Goal: Task Accomplishment & Management: Complete application form

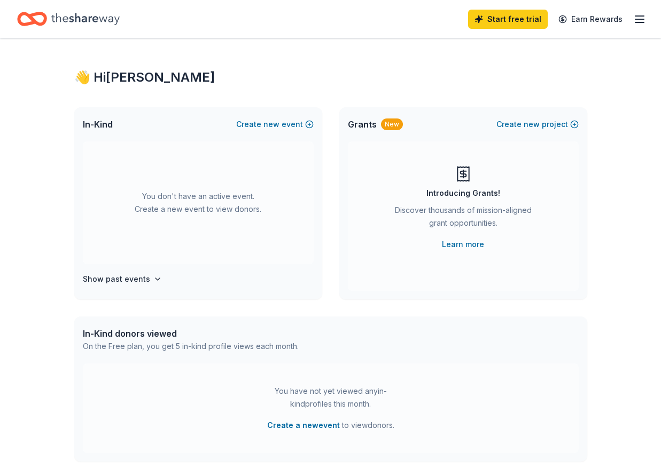
scroll to position [6, 0]
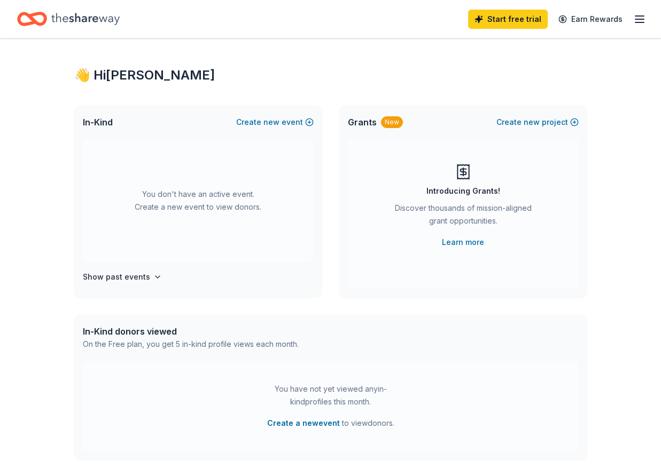
click at [158, 334] on div "In-Kind donors viewed" at bounding box center [191, 331] width 216 height 13
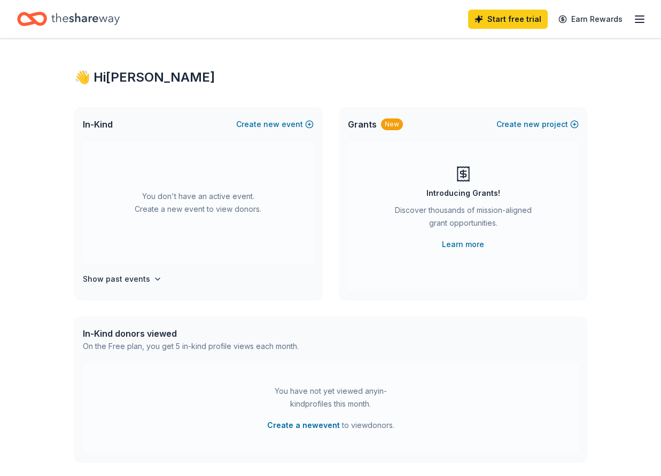
scroll to position [0, 0]
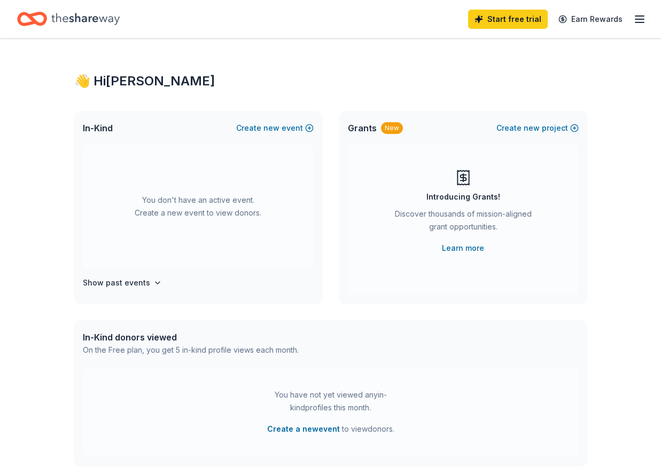
click at [95, 126] on span "In-Kind" at bounding box center [98, 128] width 30 height 13
click at [638, 14] on icon "button" at bounding box center [639, 19] width 13 height 13
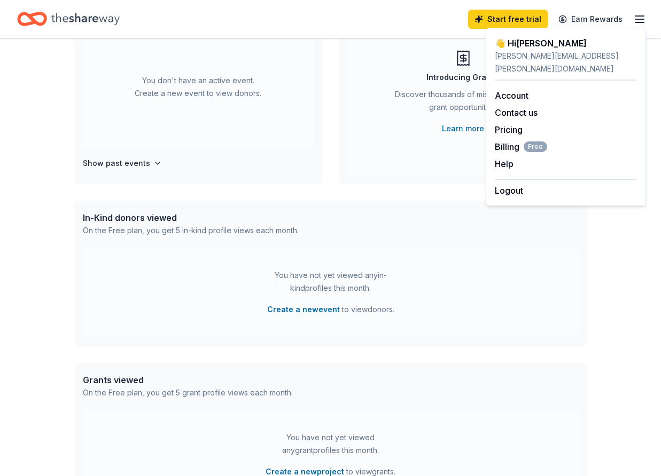
scroll to position [119, 0]
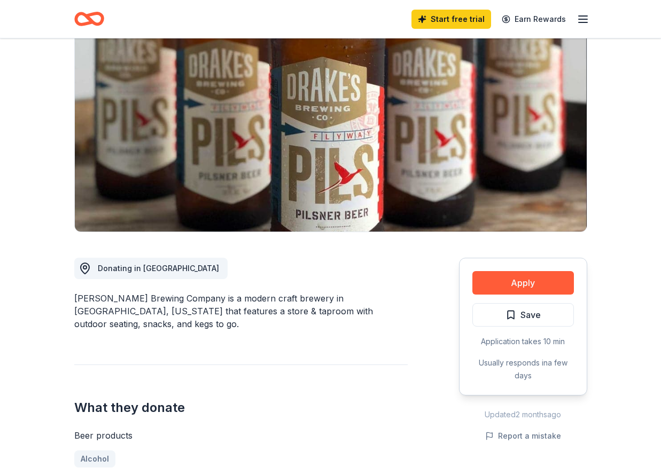
scroll to position [91, 0]
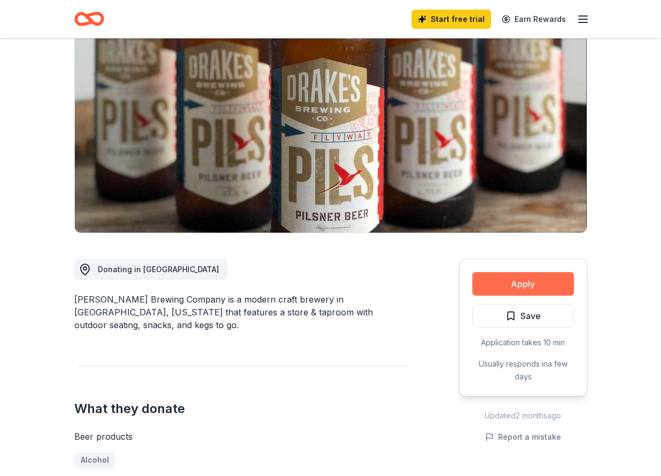
click at [537, 287] on button "Apply" at bounding box center [522, 283] width 101 height 23
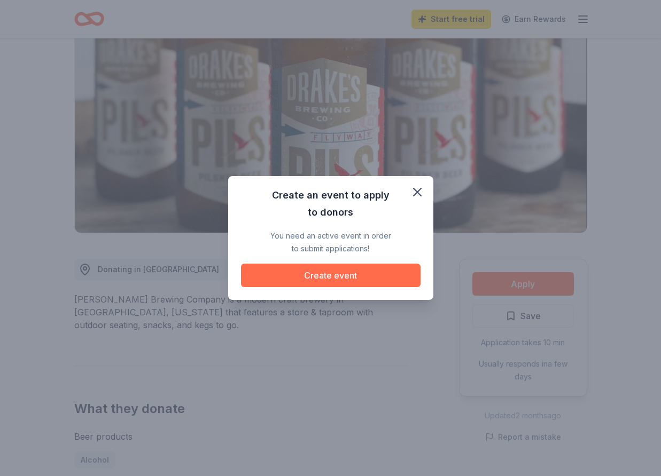
click at [375, 278] on button "Create event" at bounding box center [330, 275] width 179 height 23
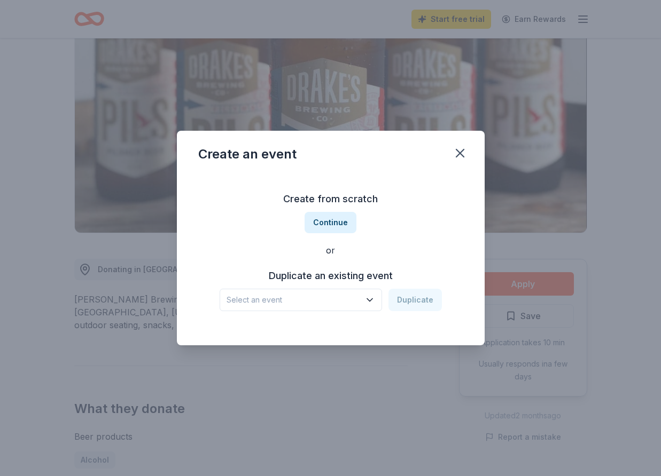
click at [423, 303] on div "Select an event Duplicate" at bounding box center [330, 300] width 222 height 22
click at [373, 301] on icon "button" at bounding box center [369, 300] width 11 height 11
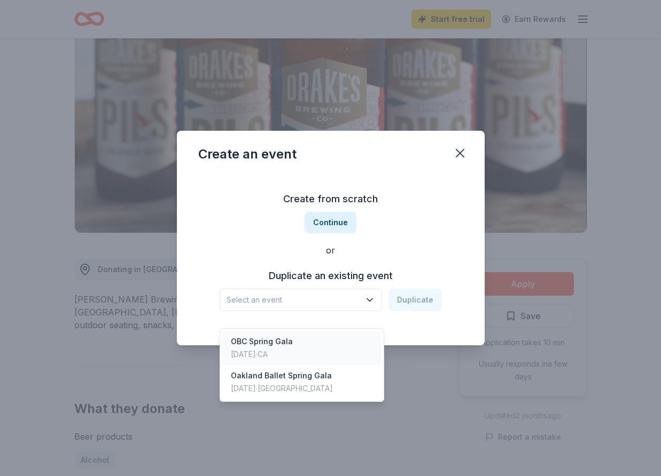
click at [281, 335] on div "OBC Spring Gala" at bounding box center [262, 341] width 62 height 13
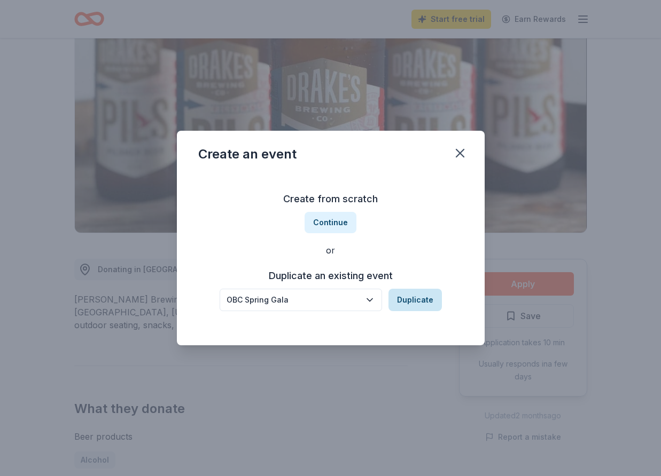
click at [422, 301] on button "Duplicate" at bounding box center [414, 300] width 53 height 22
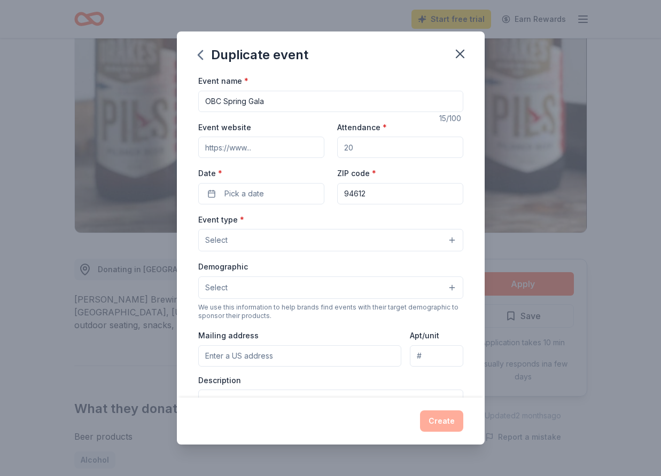
click at [291, 152] on input "Event website" at bounding box center [261, 147] width 126 height 21
type input "[DOMAIN_NAME]"
drag, startPoint x: 372, startPoint y: 152, endPoint x: 331, endPoint y: 149, distance: 40.7
click at [331, 149] on div "Event website [DOMAIN_NAME] Attendance * Date * Pick a date ZIP code * 94612" at bounding box center [330, 163] width 265 height 84
type input "150"
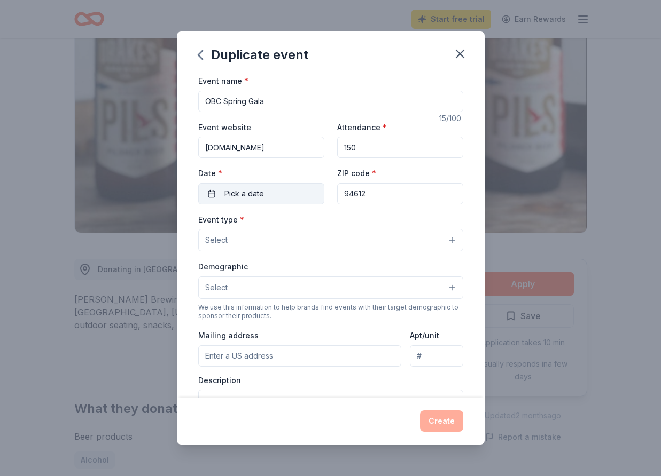
click at [293, 190] on button "Pick a date" at bounding box center [261, 193] width 126 height 21
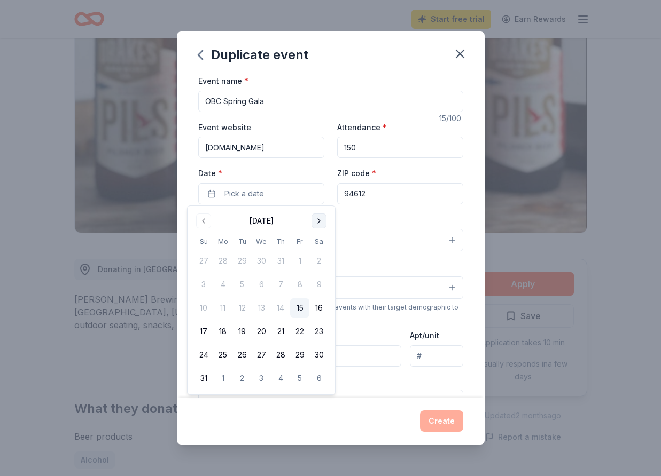
click at [318, 224] on button "Go to next month" at bounding box center [318, 221] width 15 height 15
click at [320, 224] on button "Go to next month" at bounding box center [318, 221] width 15 height 15
click at [318, 265] on button "1" at bounding box center [318, 261] width 19 height 19
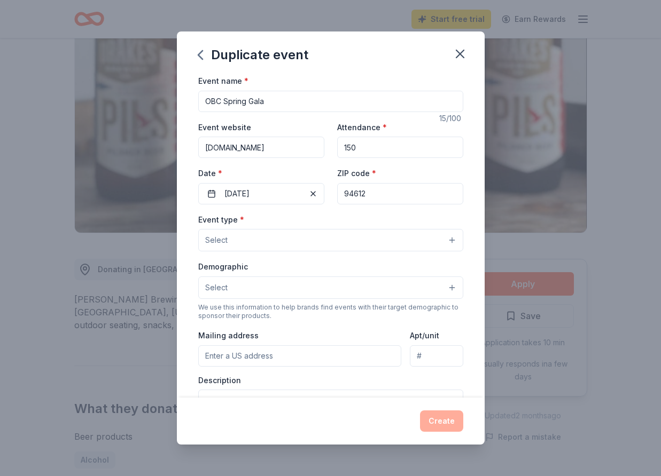
click at [269, 234] on button "Select" at bounding box center [330, 240] width 265 height 22
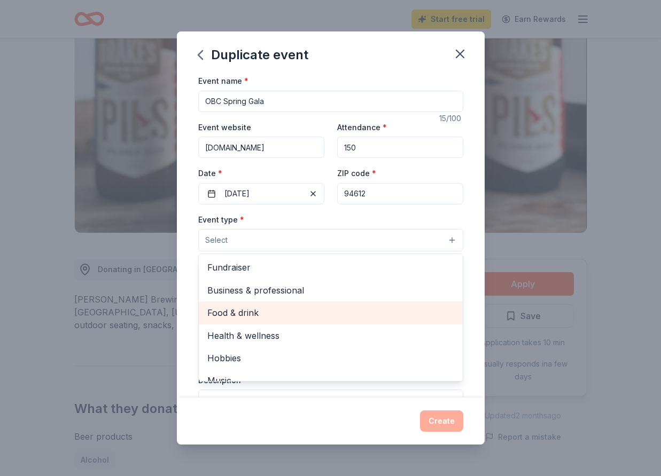
scroll to position [0, 0]
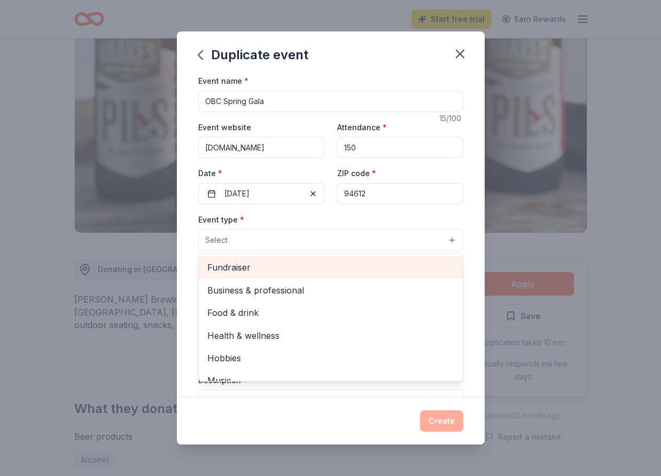
click at [250, 264] on span "Fundraiser" at bounding box center [330, 268] width 247 height 14
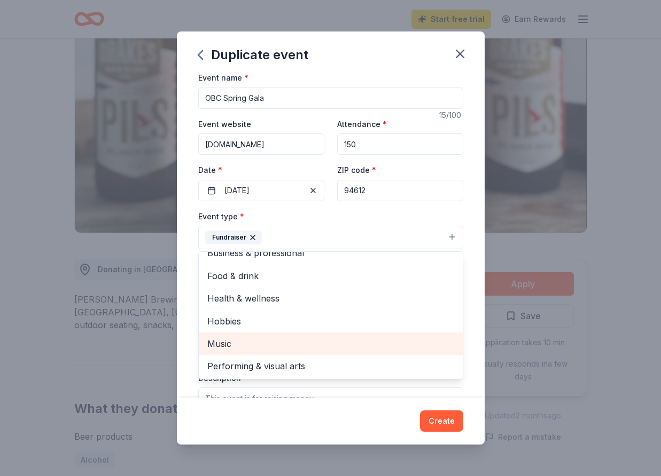
scroll to position [12, 0]
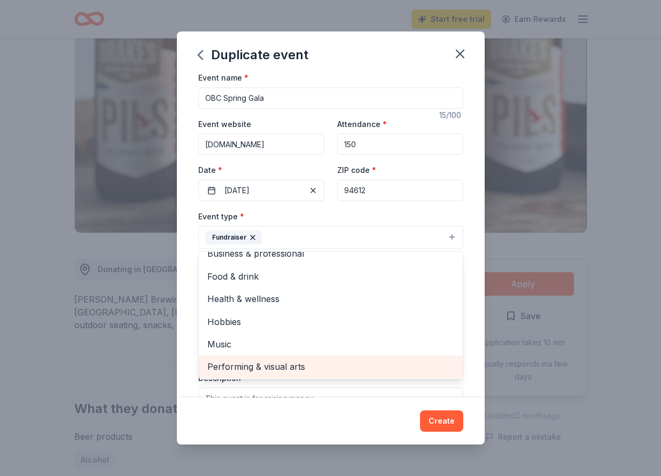
click at [261, 368] on span "Performing & visual arts" at bounding box center [330, 367] width 247 height 14
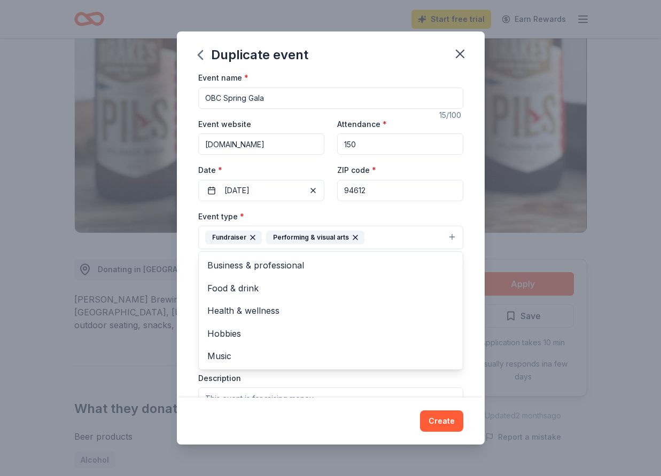
click at [357, 394] on div "Event type * Fundraiser Performing & visual arts Business & professional Food &…" at bounding box center [330, 323] width 265 height 226
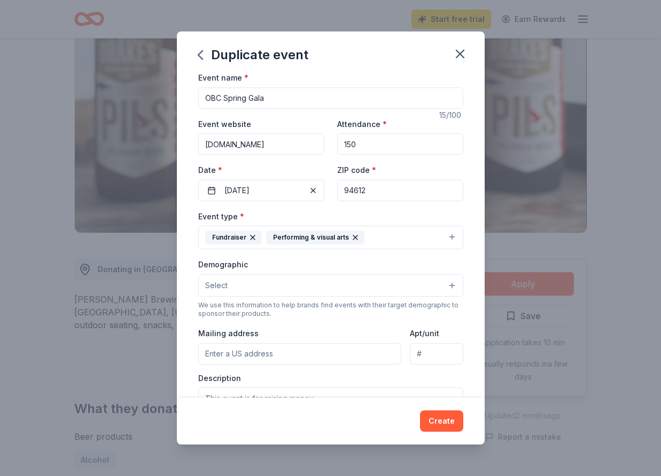
click at [258, 276] on button "Select" at bounding box center [330, 285] width 265 height 22
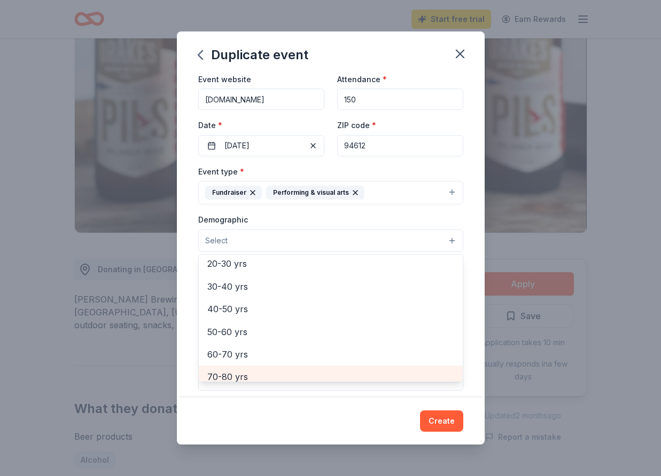
scroll to position [116, 0]
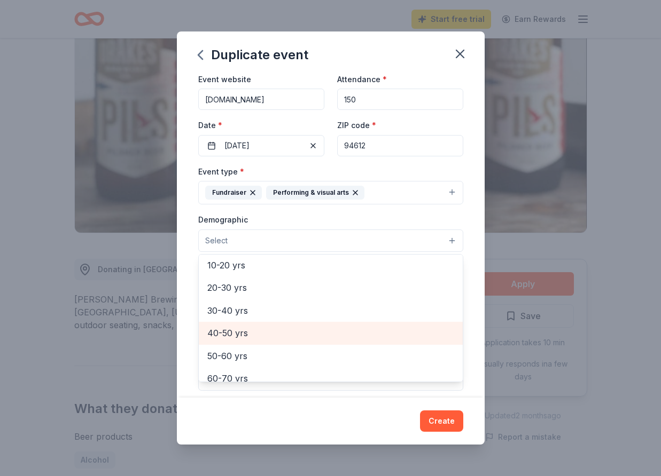
click at [250, 330] on span "40-50 yrs" at bounding box center [330, 333] width 247 height 14
click at [251, 329] on span "50-60 yrs" at bounding box center [330, 334] width 247 height 14
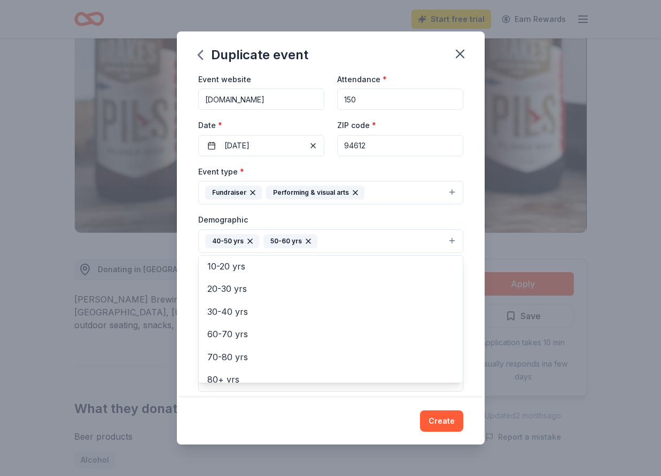
click at [474, 381] on div "Event name * OBC Spring Gala 15 /100 Event website [DOMAIN_NAME] Attendance * 1…" at bounding box center [331, 236] width 308 height 324
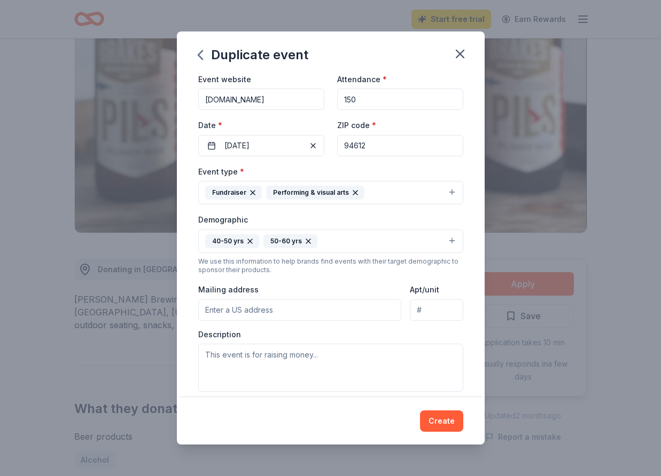
click at [327, 240] on button "40-50 yrs 50-60 yrs" at bounding box center [330, 241] width 265 height 23
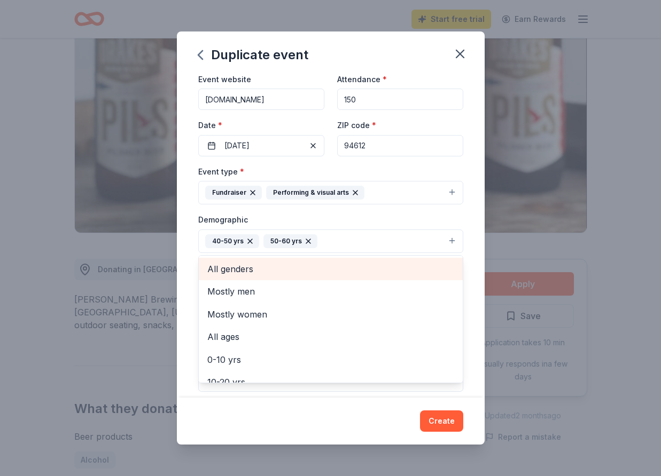
click at [221, 268] on span "All genders" at bounding box center [330, 269] width 247 height 14
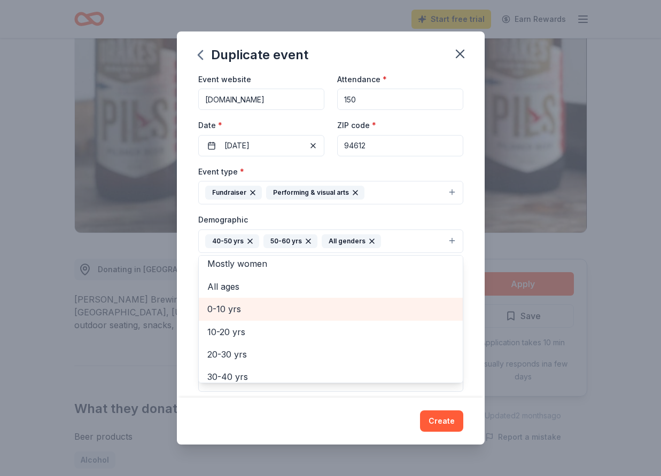
scroll to position [38, 0]
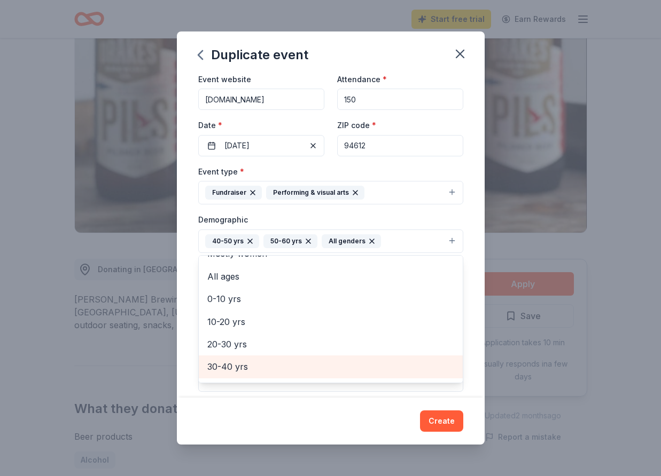
click at [244, 360] on span "30-40 yrs" at bounding box center [330, 367] width 247 height 14
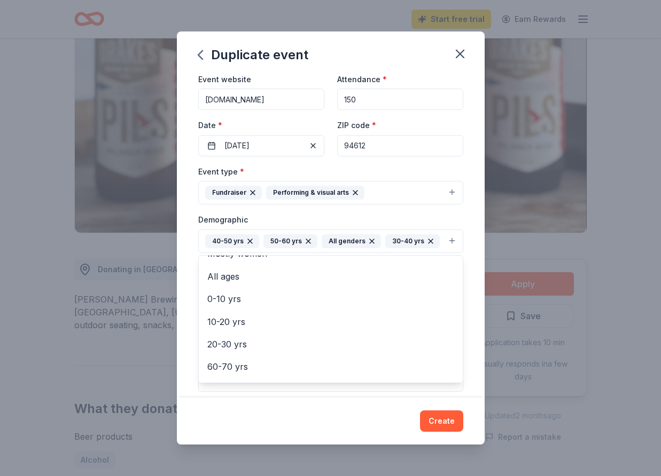
click at [474, 331] on div "Event name * OBC Spring Gala 15 /100 Event website [DOMAIN_NAME] Attendance * 1…" at bounding box center [331, 236] width 308 height 324
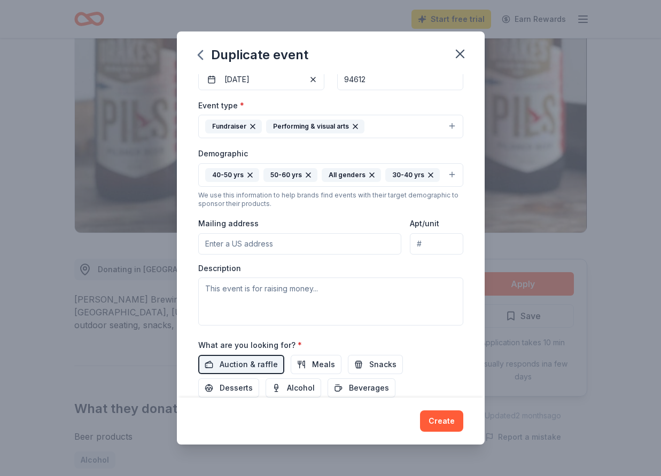
scroll to position [115, 0]
click at [317, 241] on input "Mailing address" at bounding box center [299, 242] width 203 height 21
click at [287, 382] on span "Alcohol" at bounding box center [301, 387] width 28 height 13
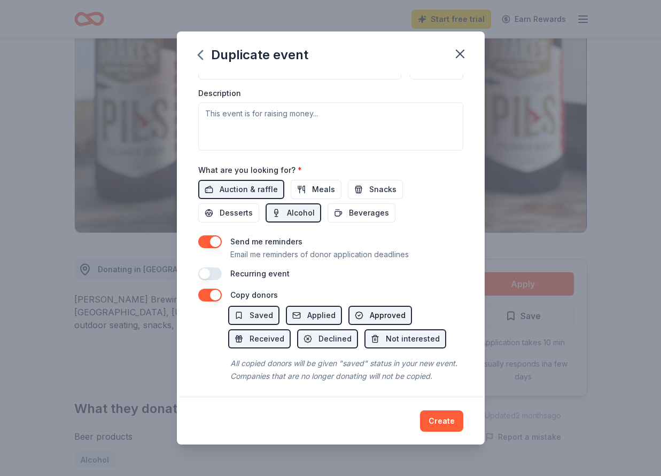
scroll to position [288, 0]
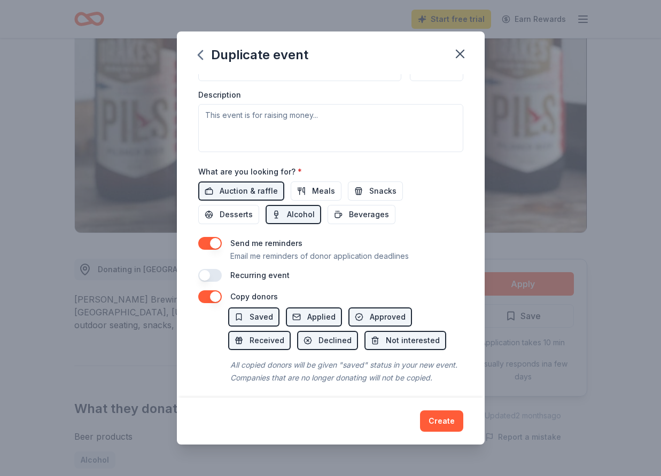
click at [207, 296] on button "button" at bounding box center [209, 297] width 23 height 13
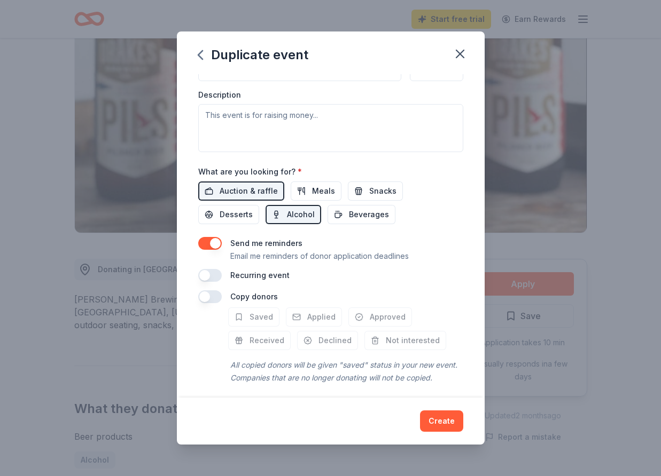
click at [217, 293] on button "button" at bounding box center [209, 297] width 23 height 13
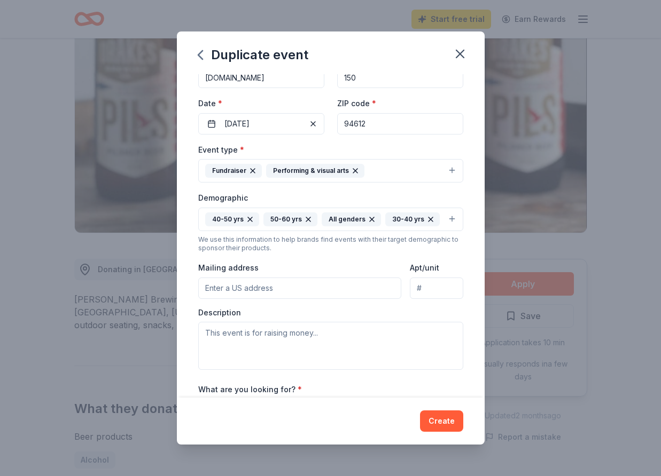
scroll to position [68, 0]
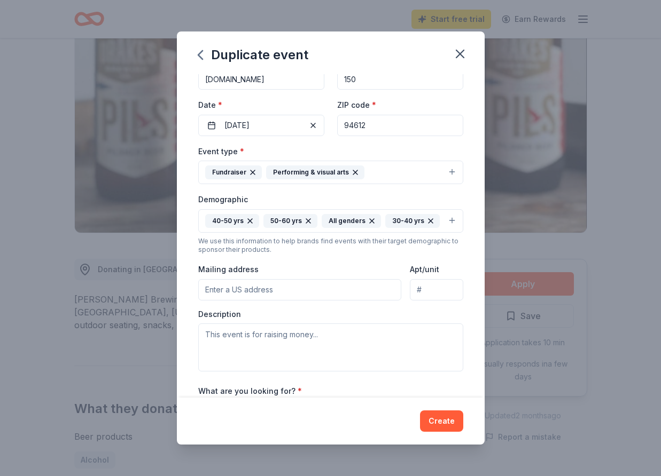
click at [223, 292] on input "Mailing address" at bounding box center [299, 289] width 203 height 21
click at [293, 284] on input "Mailing address" at bounding box center [299, 289] width 203 height 21
paste input "[STREET_ADDRESS]"
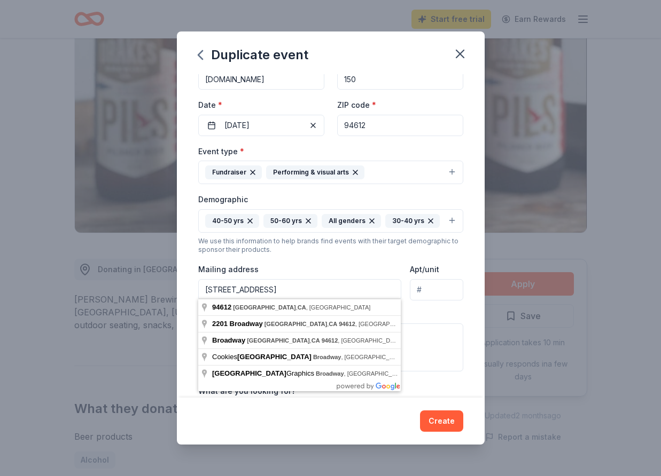
type input "[STREET_ADDRESS]"
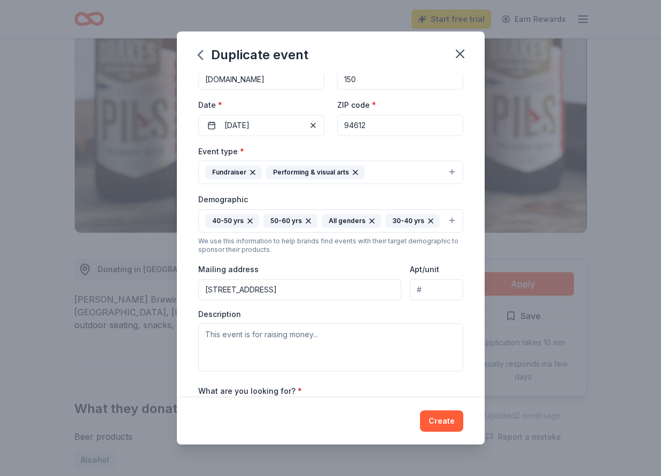
click at [443, 317] on div "Description" at bounding box center [330, 340] width 265 height 63
type input "LL17"
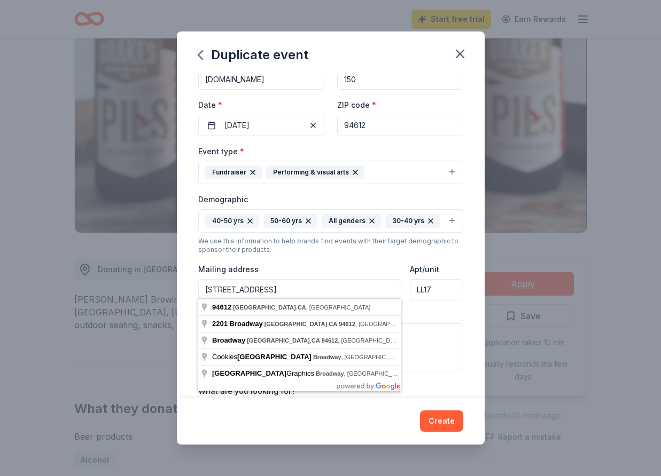
click at [284, 287] on input "[STREET_ADDRESS]" at bounding box center [299, 289] width 203 height 21
drag, startPoint x: 280, startPoint y: 288, endPoint x: 261, endPoint y: 291, distance: 19.4
click at [261, 291] on input "[STREET_ADDRESS]" at bounding box center [299, 289] width 203 height 21
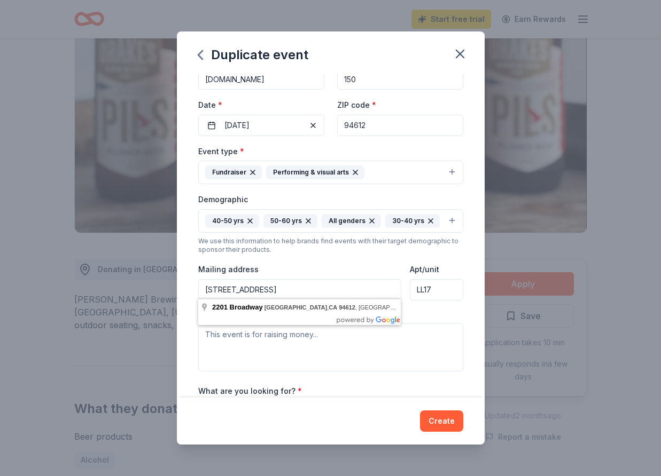
type input "[STREET_ADDRESS]"
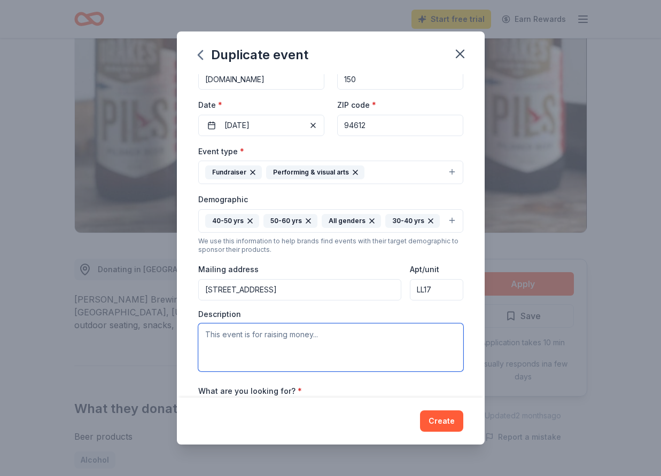
click at [460, 335] on textarea at bounding box center [330, 348] width 265 height 48
click at [333, 345] on textarea at bounding box center [330, 348] width 265 height 48
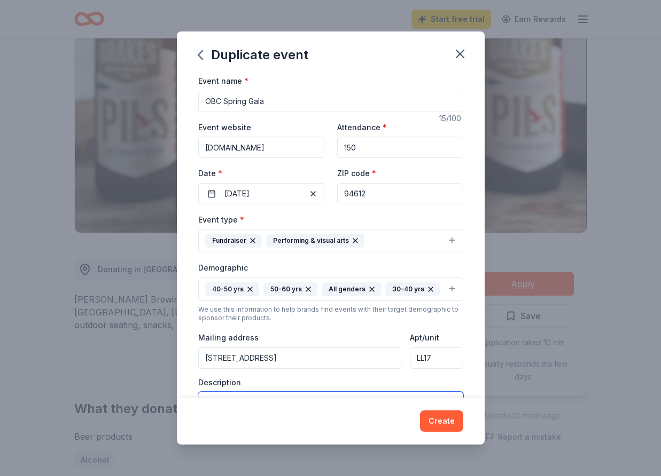
scroll to position [0, 0]
drag, startPoint x: 223, startPoint y: 146, endPoint x: 179, endPoint y: 146, distance: 43.3
click at [179, 146] on div "Event name * OBC Spring Gala 15 /100 Event website [DOMAIN_NAME] Attendance * 1…" at bounding box center [331, 236] width 308 height 324
paste input "[URL][DOMAIN_NAME]"
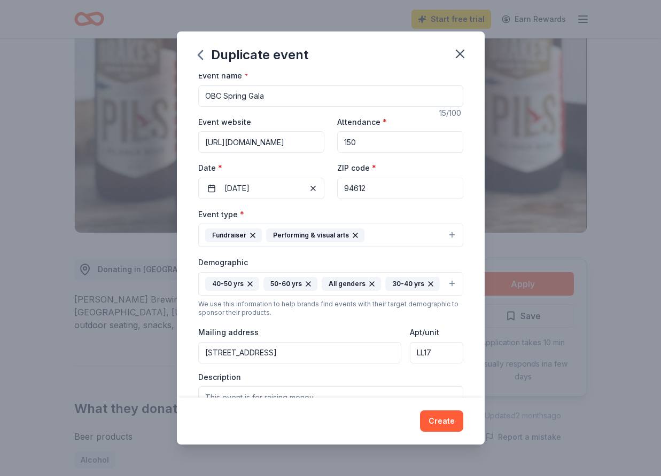
scroll to position [4, 0]
type input "[URL][DOMAIN_NAME]"
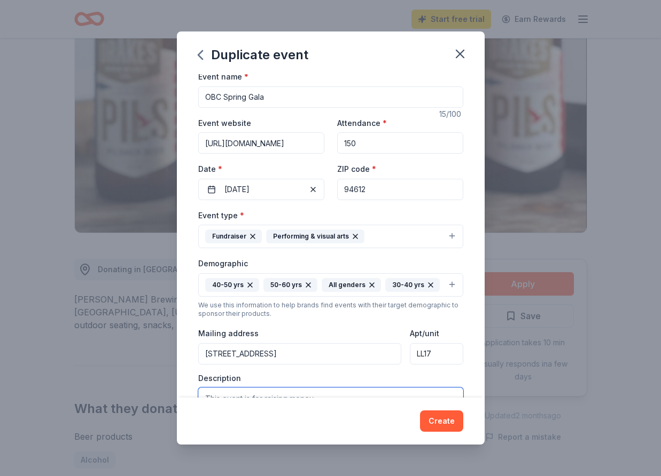
click at [321, 393] on textarea at bounding box center [330, 412] width 265 height 48
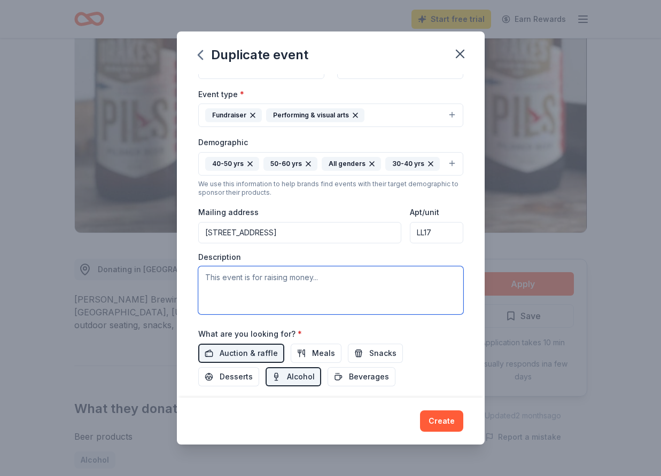
scroll to position [127, 0]
